Goal: Information Seeking & Learning: Learn about a topic

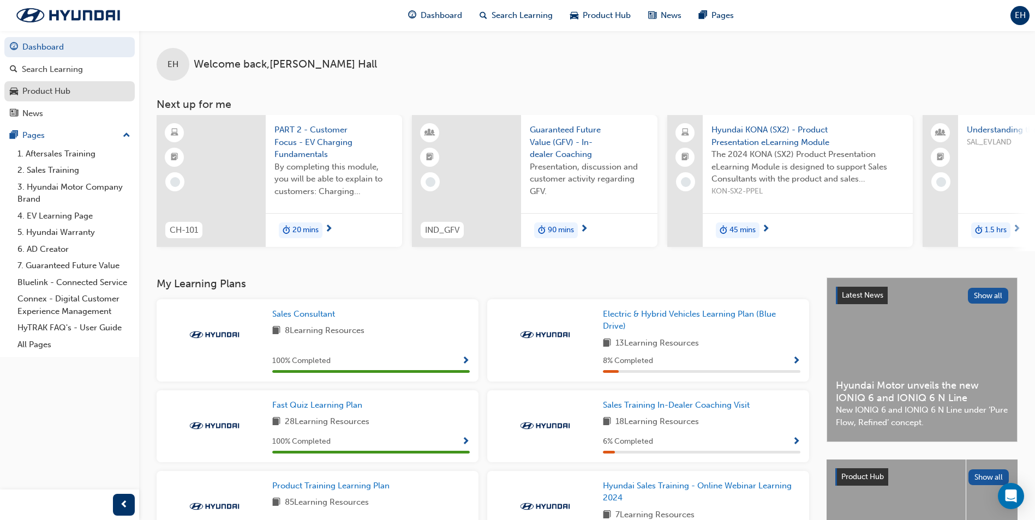
click at [69, 99] on link "Product Hub" at bounding box center [69, 91] width 130 height 20
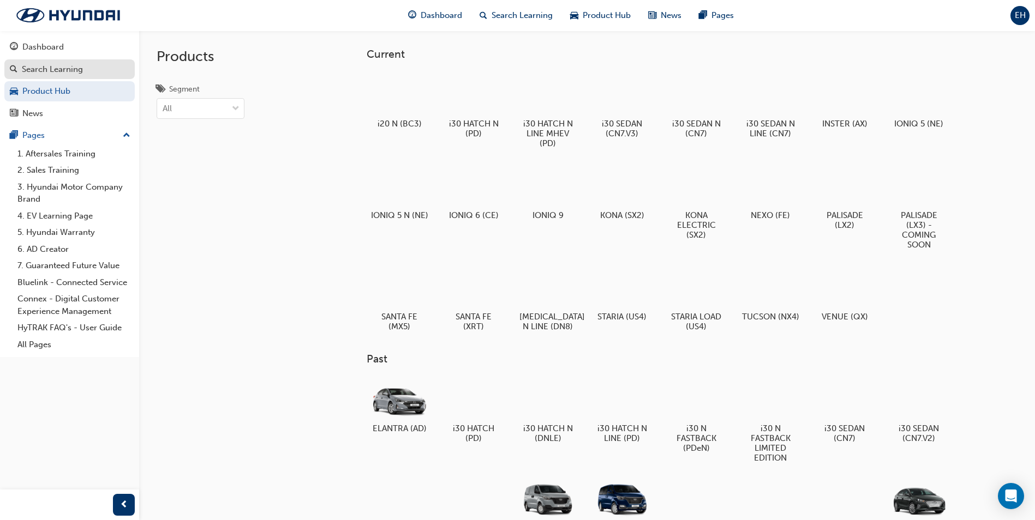
click at [56, 69] on div "Search Learning" at bounding box center [52, 69] width 61 height 13
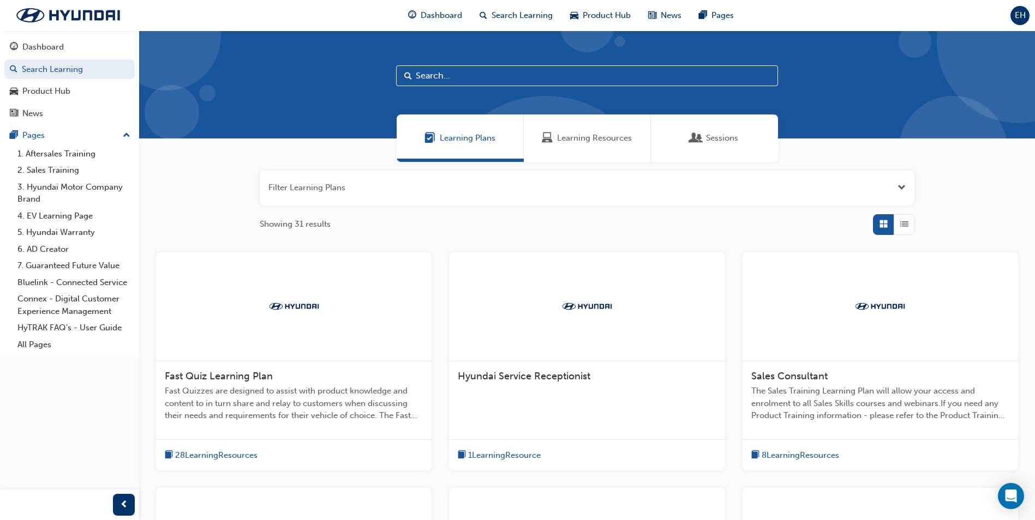
click at [498, 81] on input "text" at bounding box center [587, 75] width 382 height 21
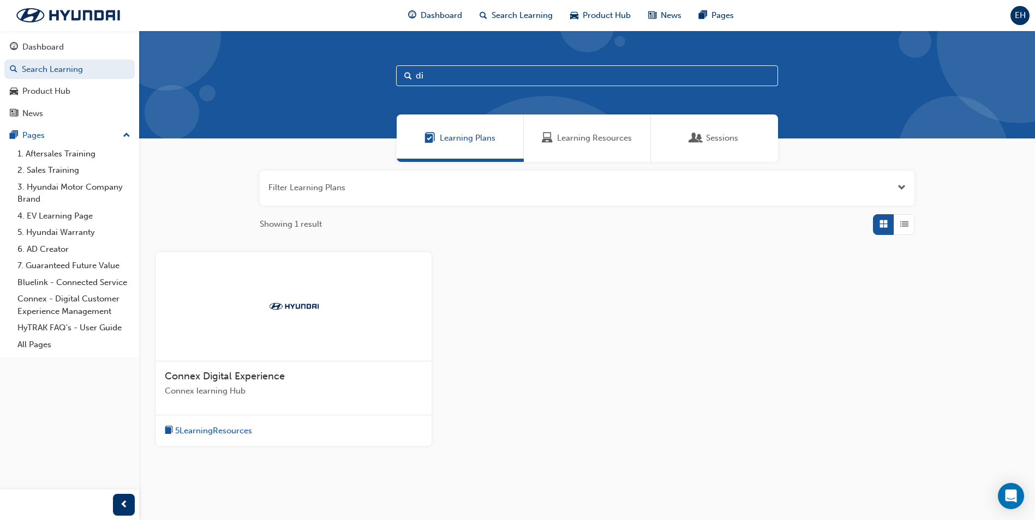
type input "d"
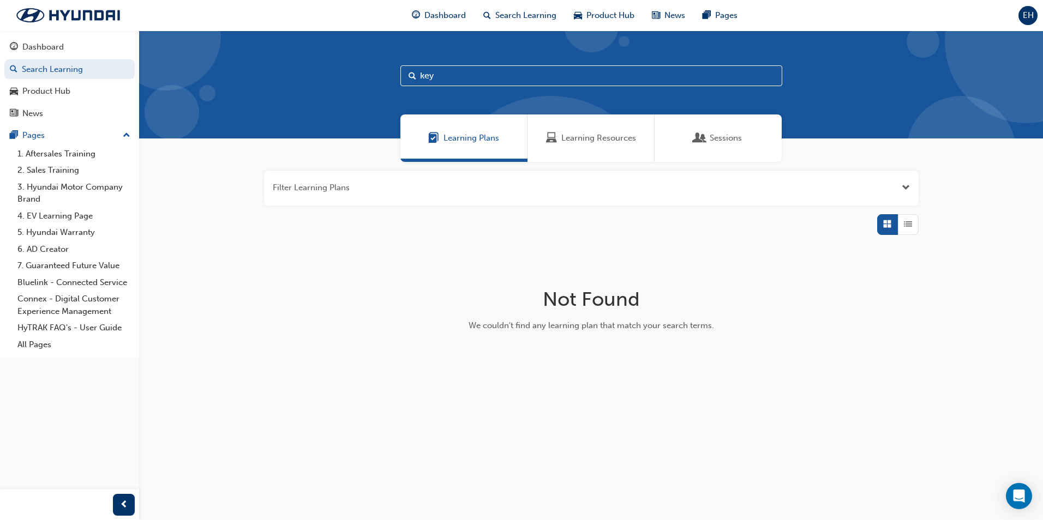
type input "key"
click at [608, 148] on div "Learning Resources" at bounding box center [591, 138] width 127 height 47
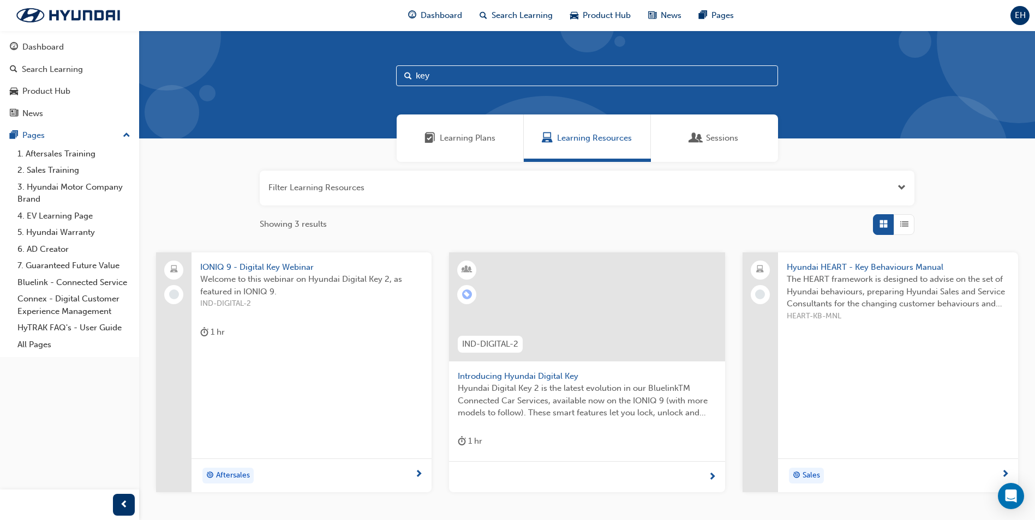
click at [591, 394] on span "Hyundai Digital Key 2 is the latest evolution in our BluelinkTM Connected Car S…" at bounding box center [587, 400] width 258 height 37
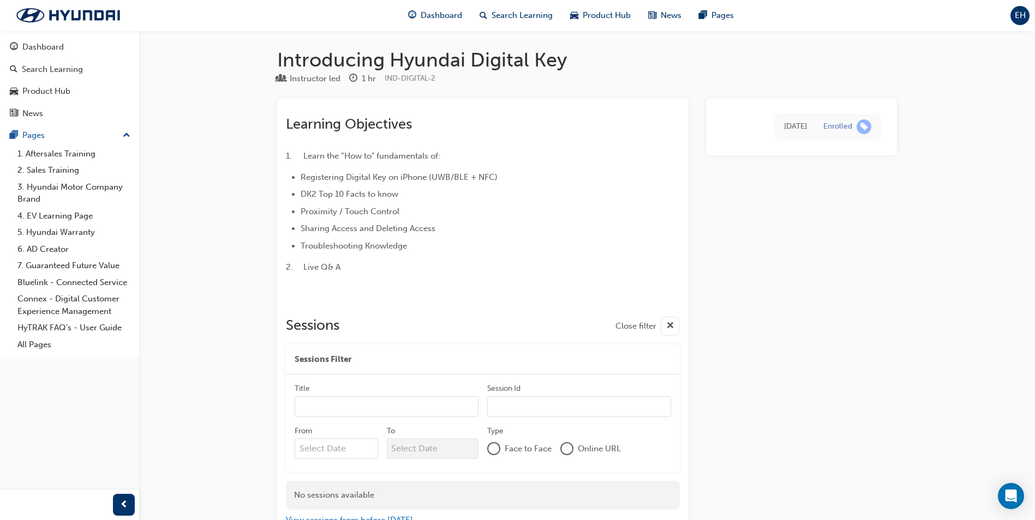
scroll to position [77, 0]
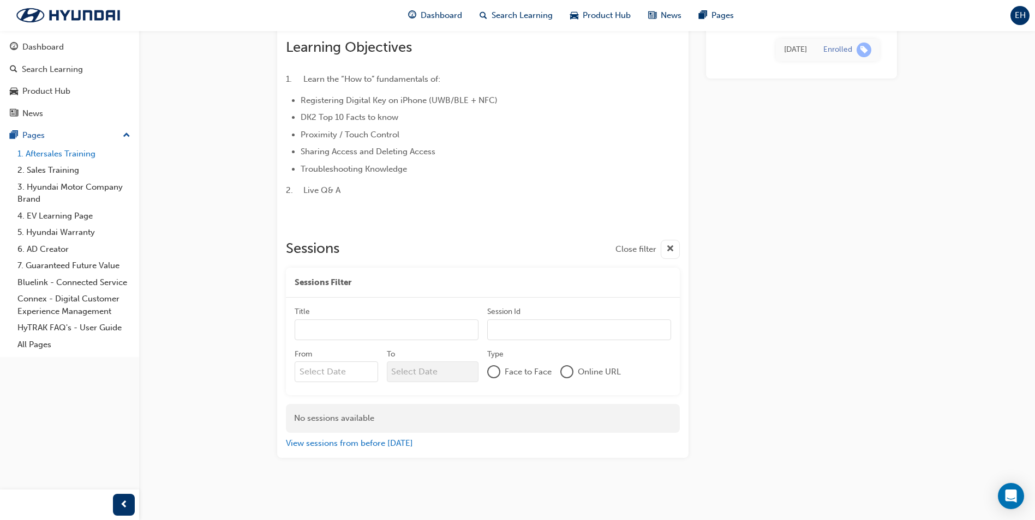
click at [70, 157] on link "1. Aftersales Training" at bounding box center [74, 154] width 122 height 17
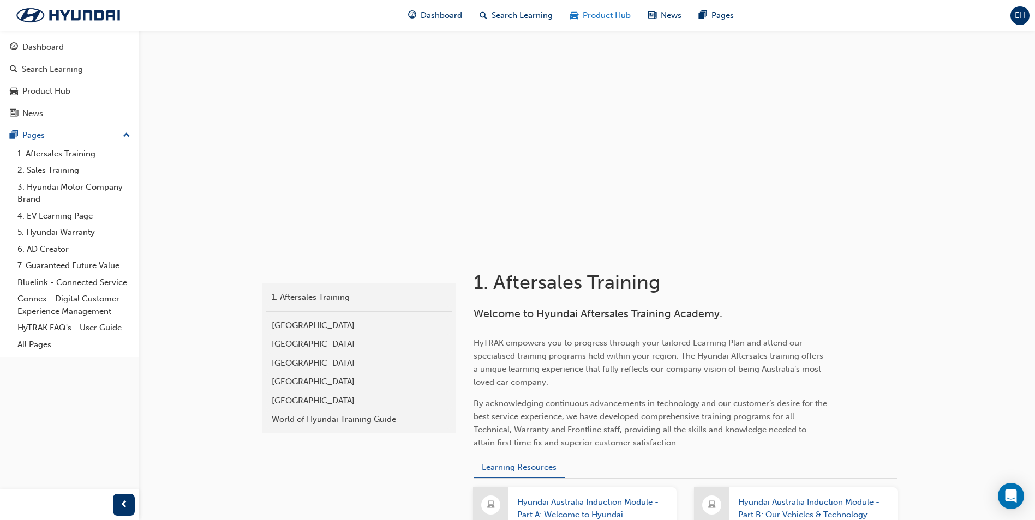
click at [596, 16] on span "Product Hub" at bounding box center [607, 15] width 48 height 13
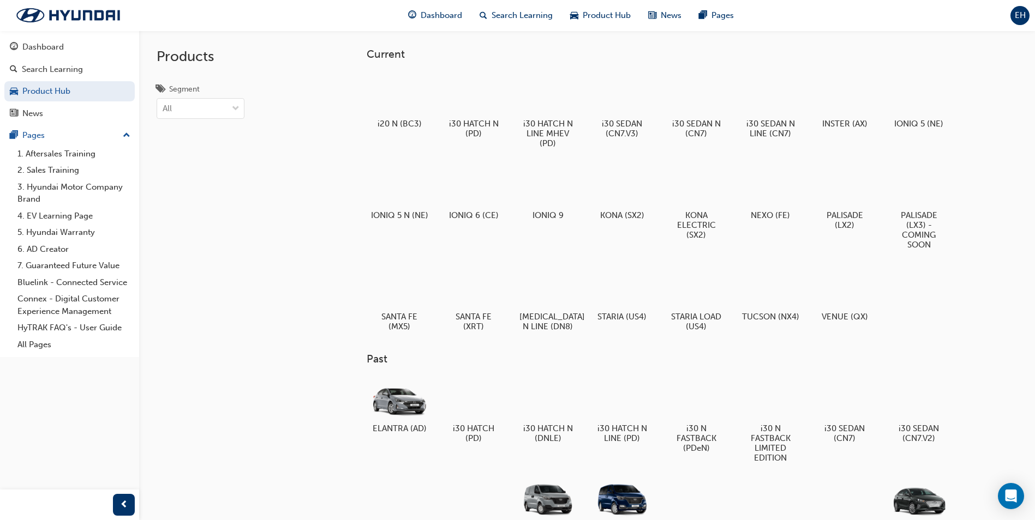
click at [672, 16] on span "News" at bounding box center [671, 15] width 21 height 13
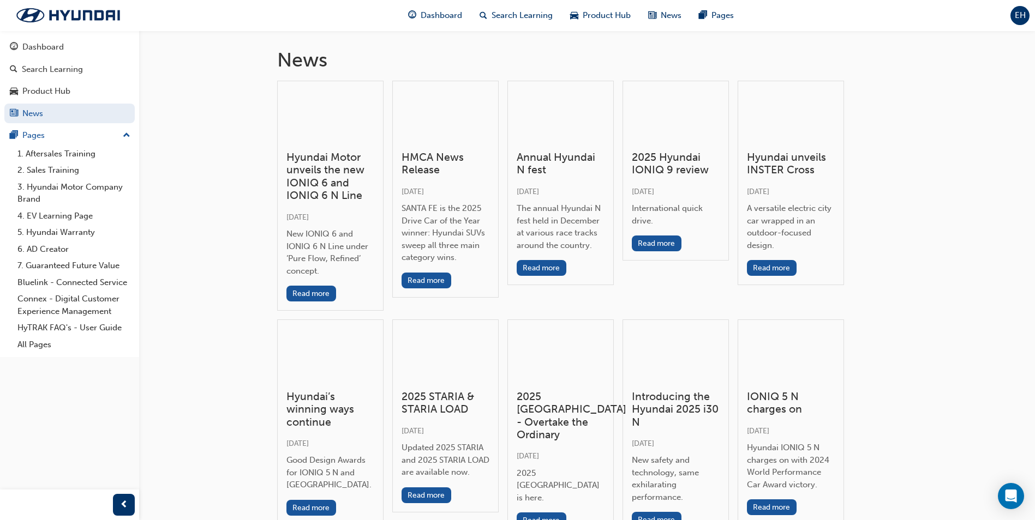
scroll to position [382, 0]
